Goal: Transaction & Acquisition: Purchase product/service

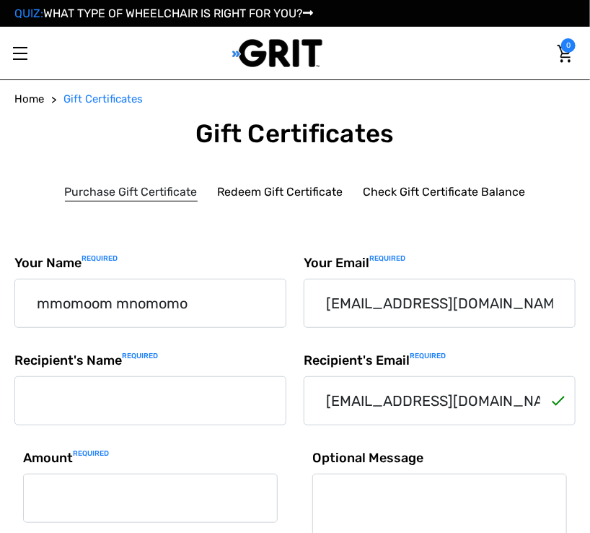
click at [196, 376] on input "Recipient's Name Required" at bounding box center [150, 400] width 272 height 49
type input "‪Ava Dama‬‏"
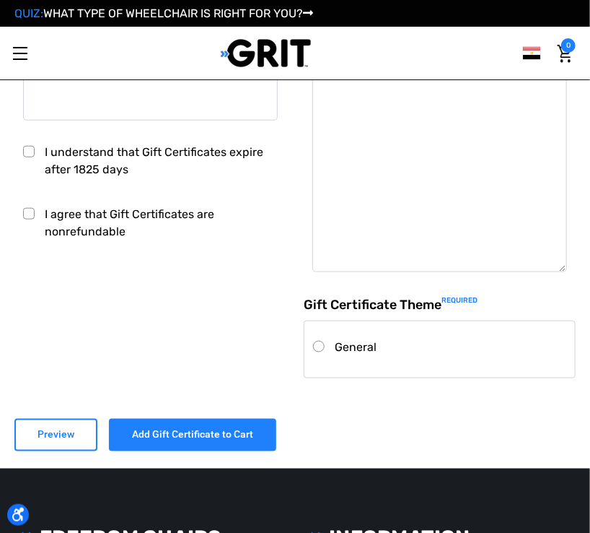
scroll to position [323, 0]
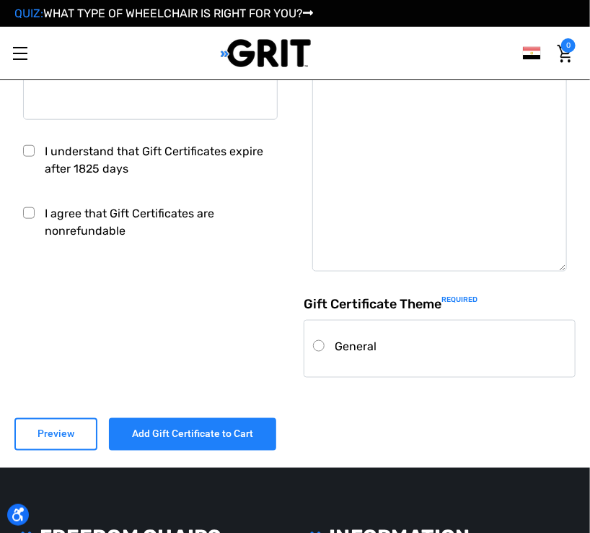
click at [115, 165] on body "Press Alt+1 for screen-reader mode, Alt+0 to cancel Accessibility Screen-Reader…" at bounding box center [295, 393] width 590 height 1411
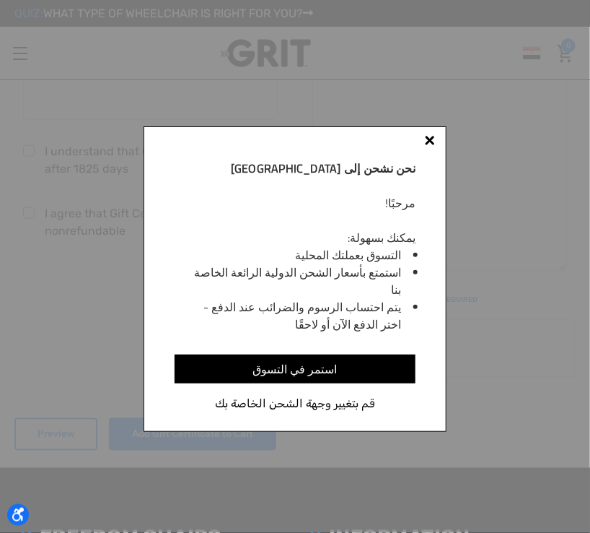
click at [432, 137] on div at bounding box center [430, 141] width 10 height 10
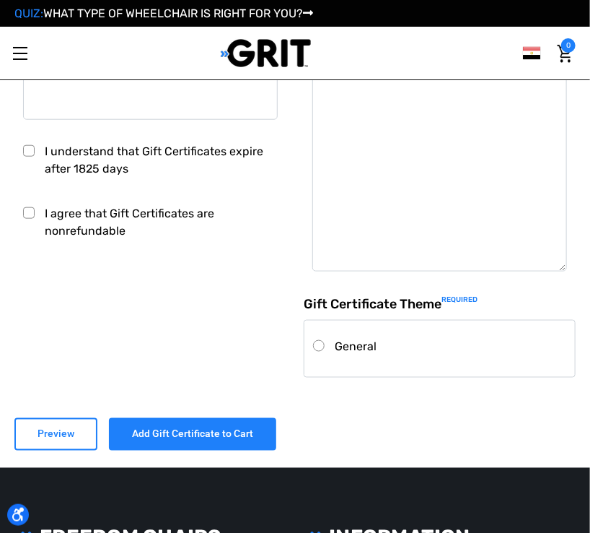
click at [176, 217] on label "I agree that Gift Certificates are nonrefundable" at bounding box center [150, 222] width 255 height 35
click at [24, 206] on input "I agree that Gift Certificates are nonrefundable" at bounding box center [23, 205] width 1 height 1
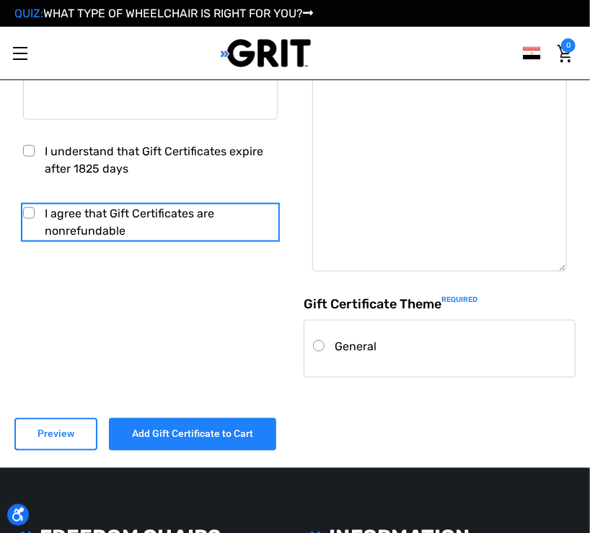
checkbox input "true"
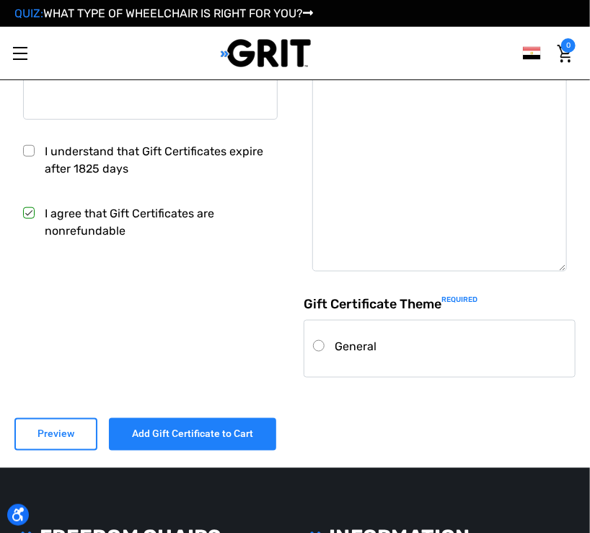
click at [30, 145] on label "I understand that Gift Certificates expire after 1825 days" at bounding box center [150, 160] width 255 height 35
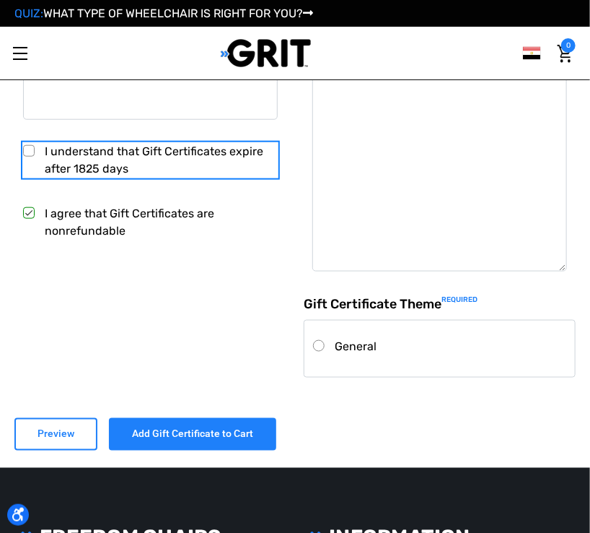
click at [24, 144] on input "I understand that Gift Certificates expire after 1825 days" at bounding box center [23, 143] width 1 height 1
checkbox input "true"
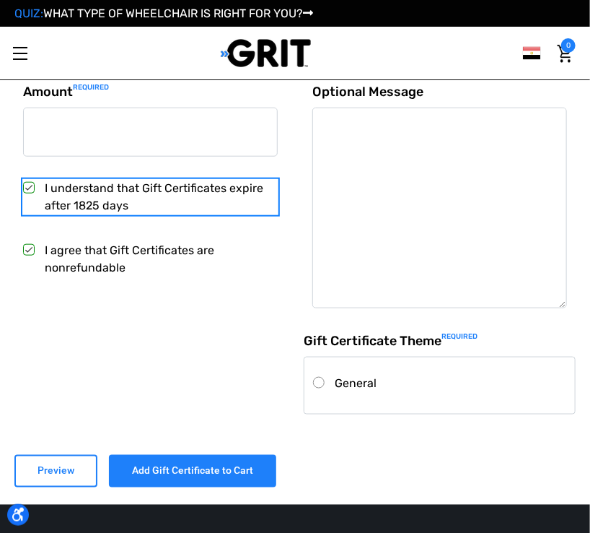
scroll to position [285, 0]
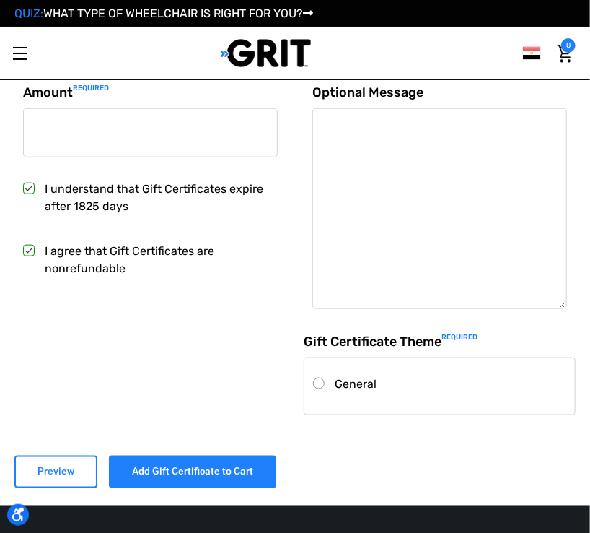
click at [355, 380] on label "General" at bounding box center [439, 383] width 253 height 17
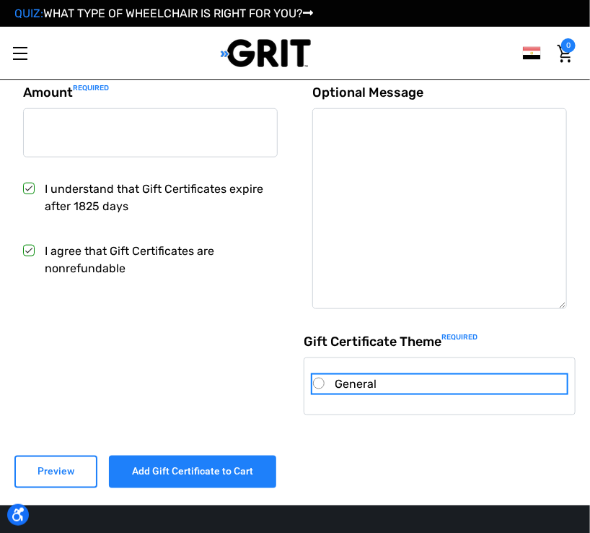
click at [314, 376] on input "General" at bounding box center [313, 375] width 1 height 1
radio input "true"
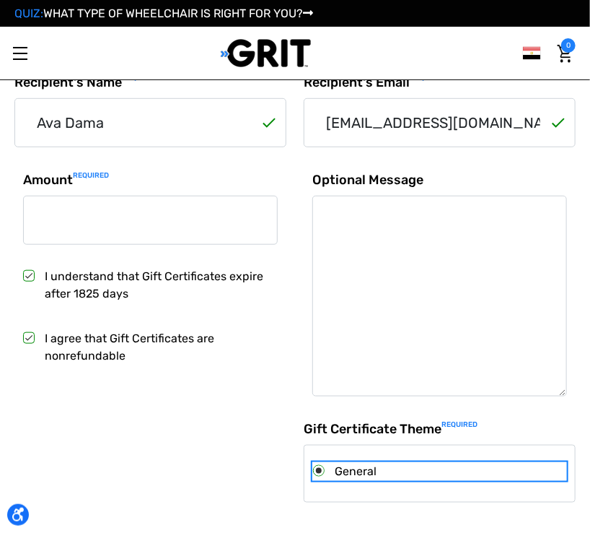
scroll to position [196, 0]
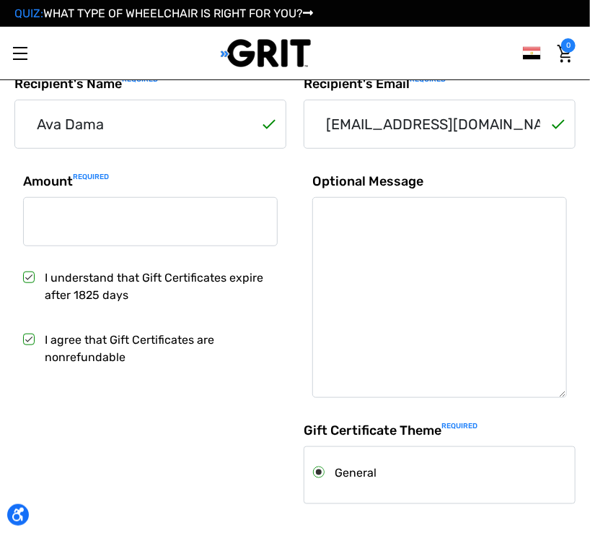
click at [153, 229] on input "Amount Required" at bounding box center [150, 221] width 255 height 49
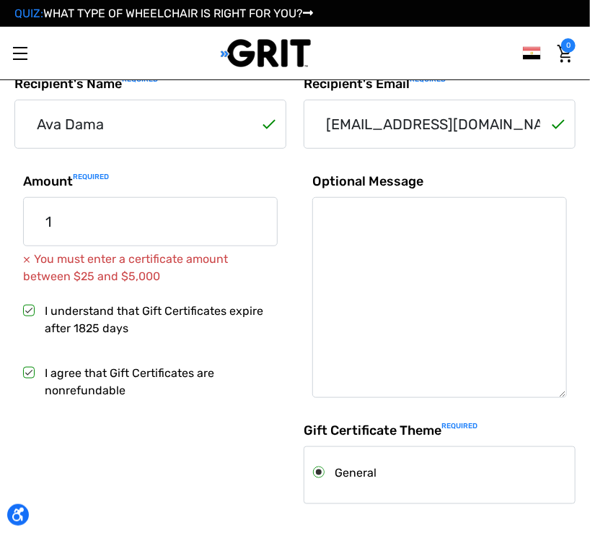
click at [282, 333] on div "I understand that Gift Certificates expire after 1825 days" at bounding box center [150, 321] width 272 height 39
click at [163, 197] on input "1" at bounding box center [150, 221] width 255 height 49
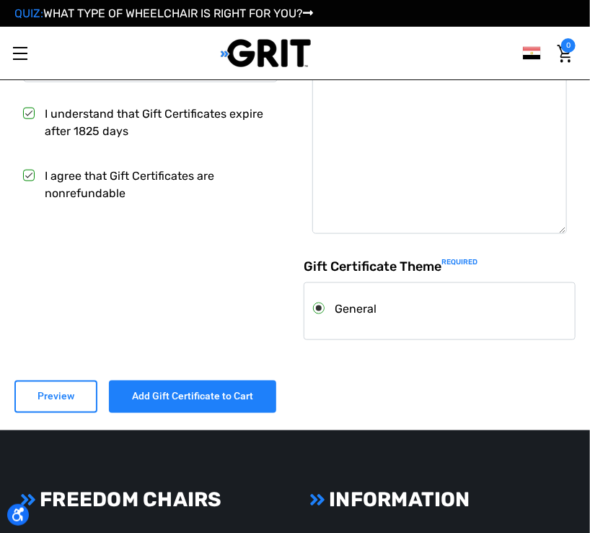
scroll to position [364, 0]
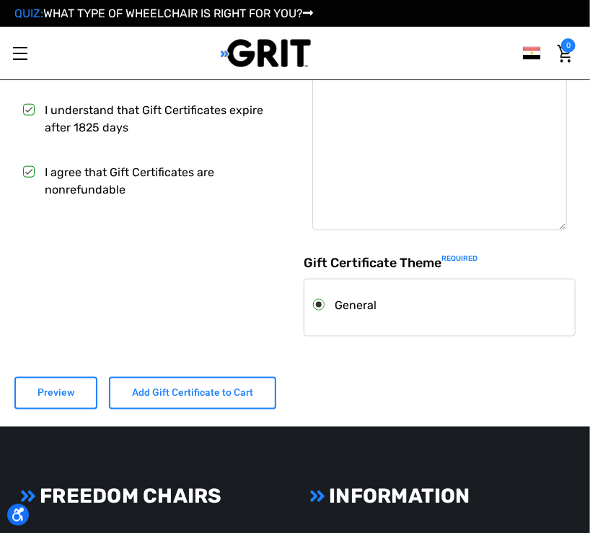
type input "28"
click at [162, 391] on input "Add Gift Certificate to Cart" at bounding box center [192, 393] width 167 height 32
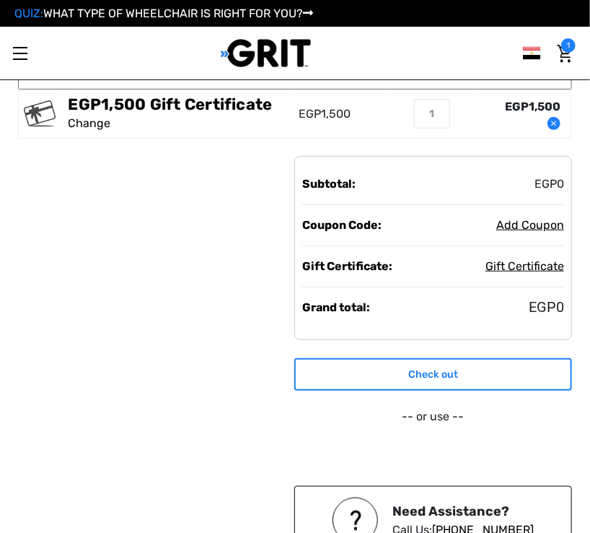
click at [466, 358] on link "Check out" at bounding box center [433, 374] width 278 height 32
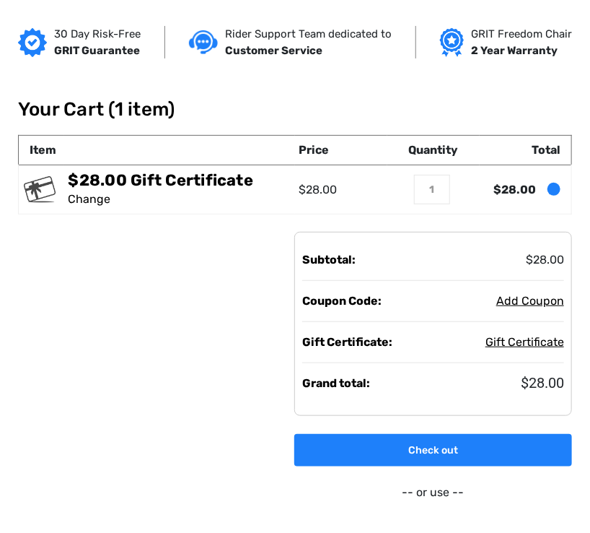
scroll to position [97, 0]
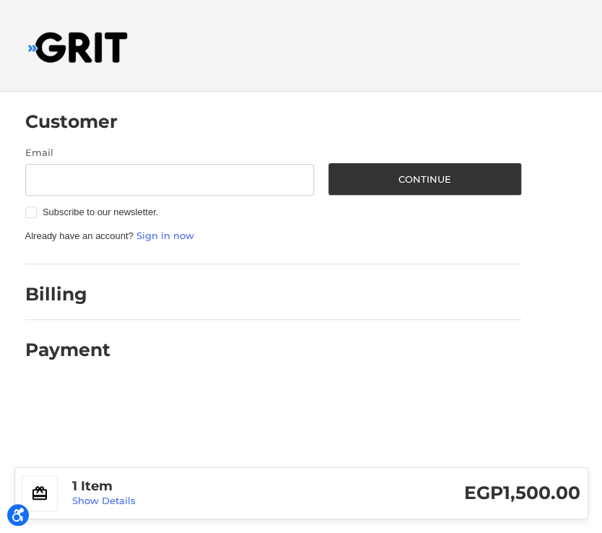
click at [284, 171] on input "Email" at bounding box center [169, 180] width 289 height 32
type input "[EMAIL_ADDRESS][DOMAIN_NAME]"
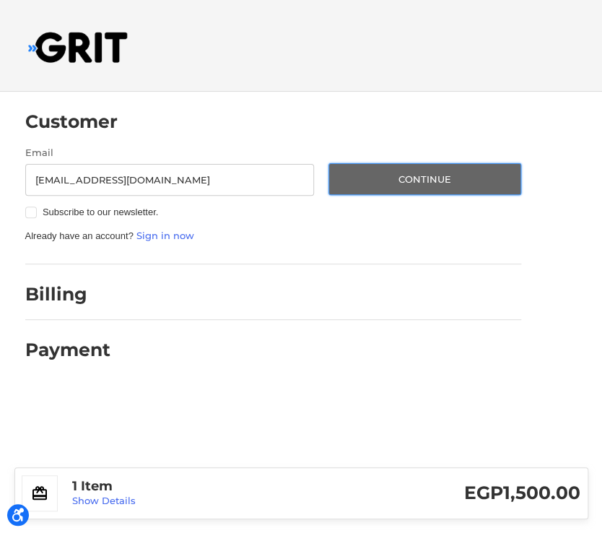
click at [357, 188] on button "Continue" at bounding box center [424, 179] width 193 height 32
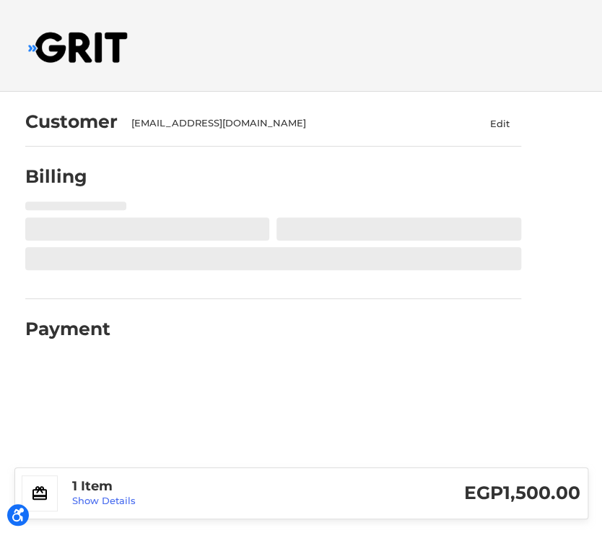
select select "EG"
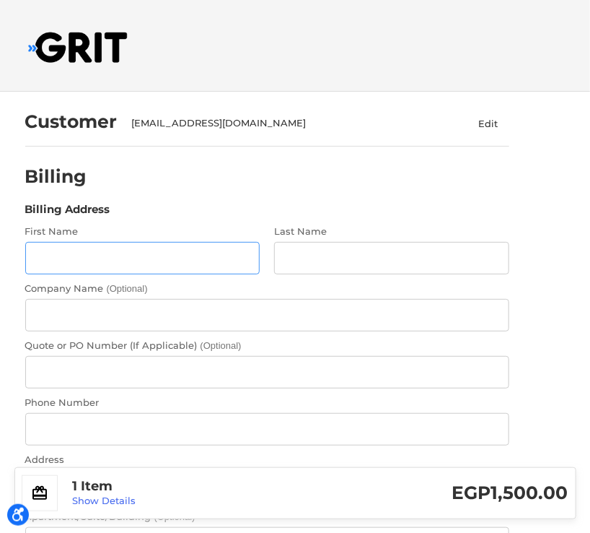
click at [152, 269] on input "First Name" at bounding box center [142, 258] width 235 height 32
type input "‪Ava"
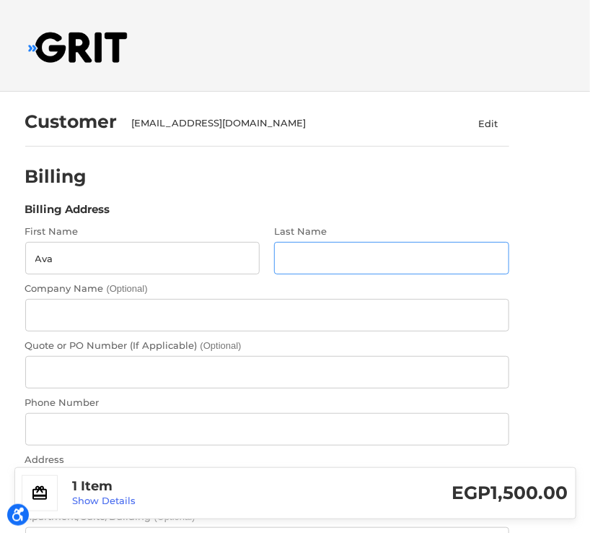
type input "Dama‬‏"
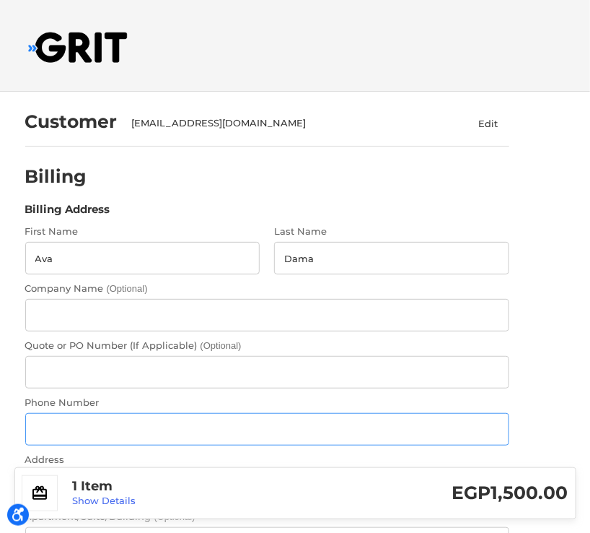
type input "[PHONE_NUMBER]"
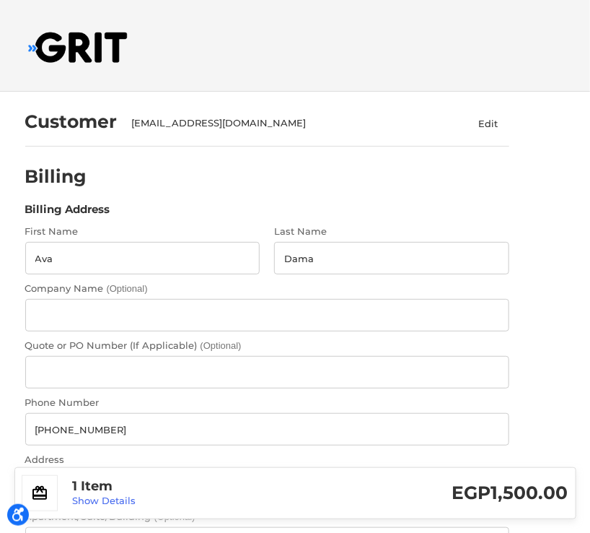
type input "[GEOGRAPHIC_DATA]"
type input "cairi"
type input "al"
select select "US"
type input "10060"
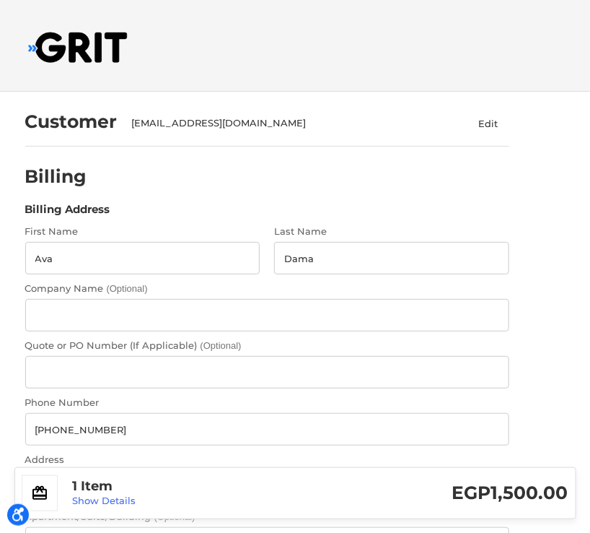
select select "AL"
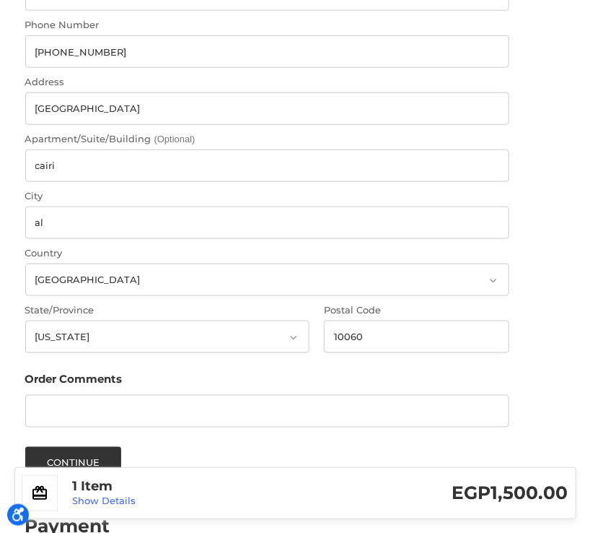
scroll to position [465, 0]
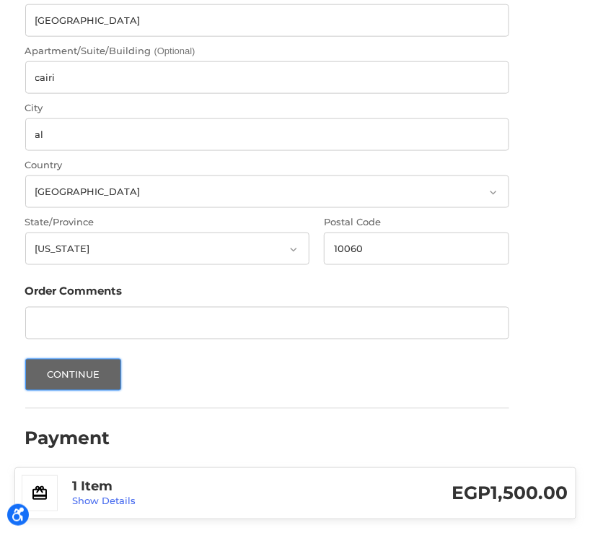
click at [110, 364] on button "Continue" at bounding box center [73, 375] width 97 height 32
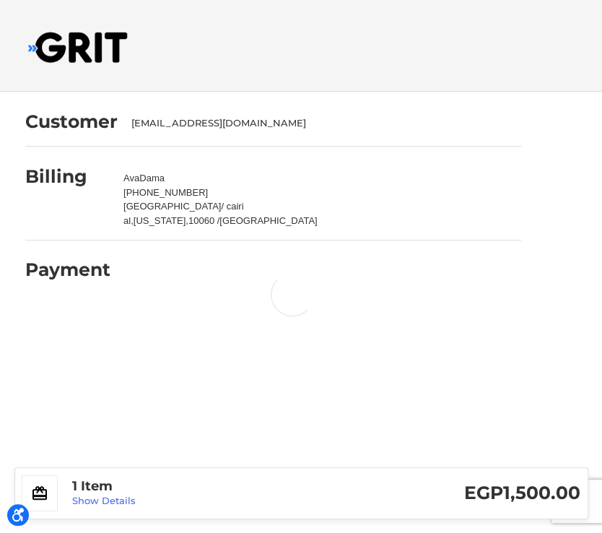
drag, startPoint x: 290, startPoint y: 366, endPoint x: 183, endPoint y: 314, distance: 119.4
click at [183, 314] on div "Customer [EMAIL_ADDRESS][DOMAIN_NAME] Billing ‪[PERSON_NAME]‬‏ [PHONE_NUMBER] […" at bounding box center [301, 228] width 602 height 273
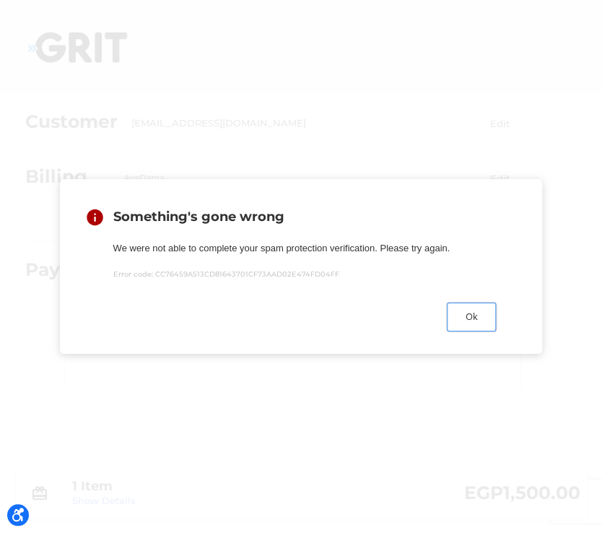
click at [487, 309] on button "Ok" at bounding box center [471, 316] width 49 height 28
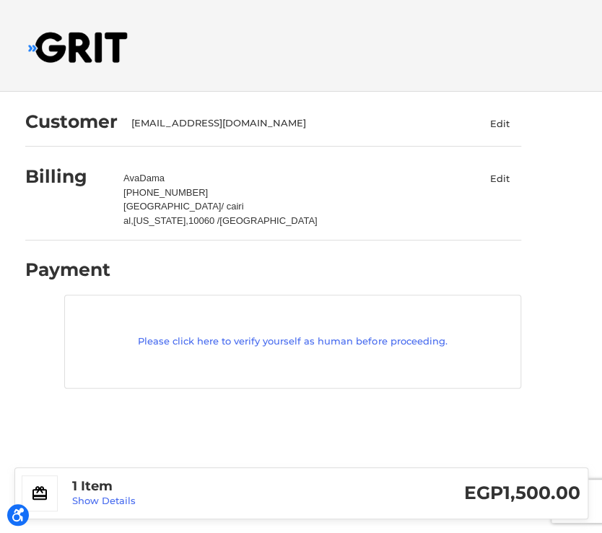
click at [487, 309] on div "Please click here to verify yourself as human before proceeding." at bounding box center [292, 341] width 457 height 94
click at [377, 336] on link "Please click here to verify yourself as human before proceeding." at bounding box center [292, 341] width 441 height 14
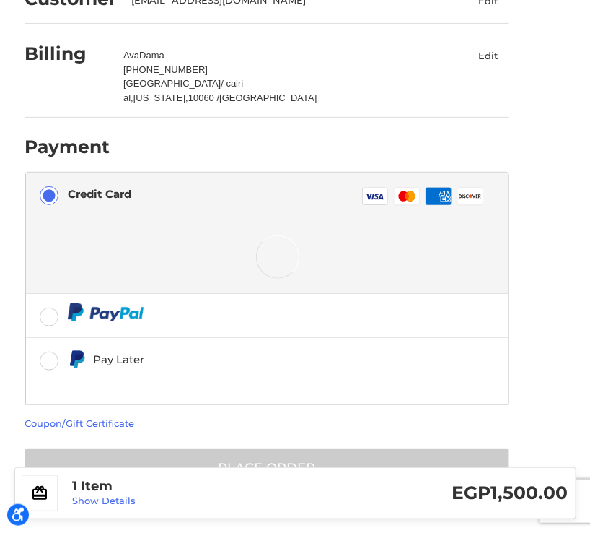
scroll to position [141, 0]
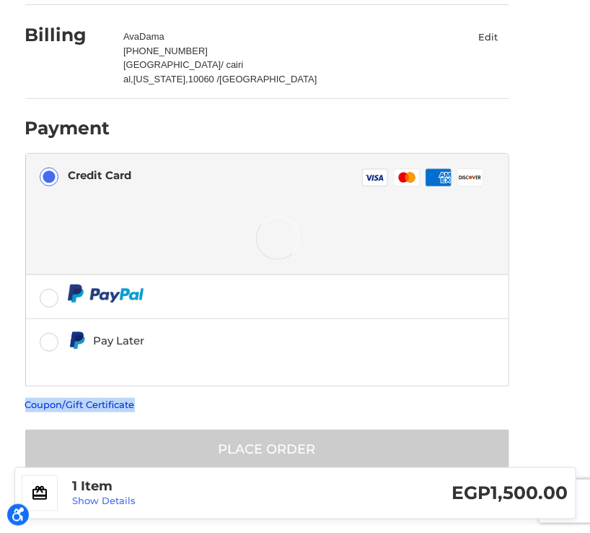
drag, startPoint x: 158, startPoint y: 377, endPoint x: 25, endPoint y: 383, distance: 133.6
click at [25, 398] on div "Coupon/Gift Certificate" at bounding box center [267, 405] width 484 height 14
click at [183, 398] on div "Coupon/Gift Certificate" at bounding box center [267, 405] width 484 height 14
click at [145, 206] on div at bounding box center [277, 238] width 419 height 72
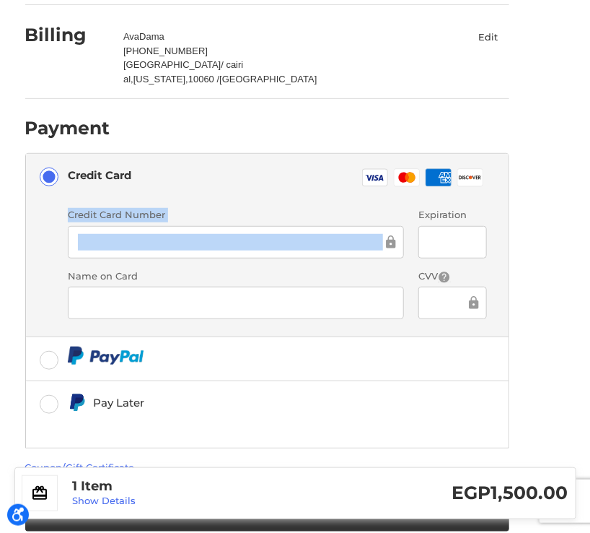
click at [145, 206] on div "Credit card Credit Card Number Expiration Name on Card CVV" at bounding box center [277, 269] width 419 height 135
